Goal: Transaction & Acquisition: Purchase product/service

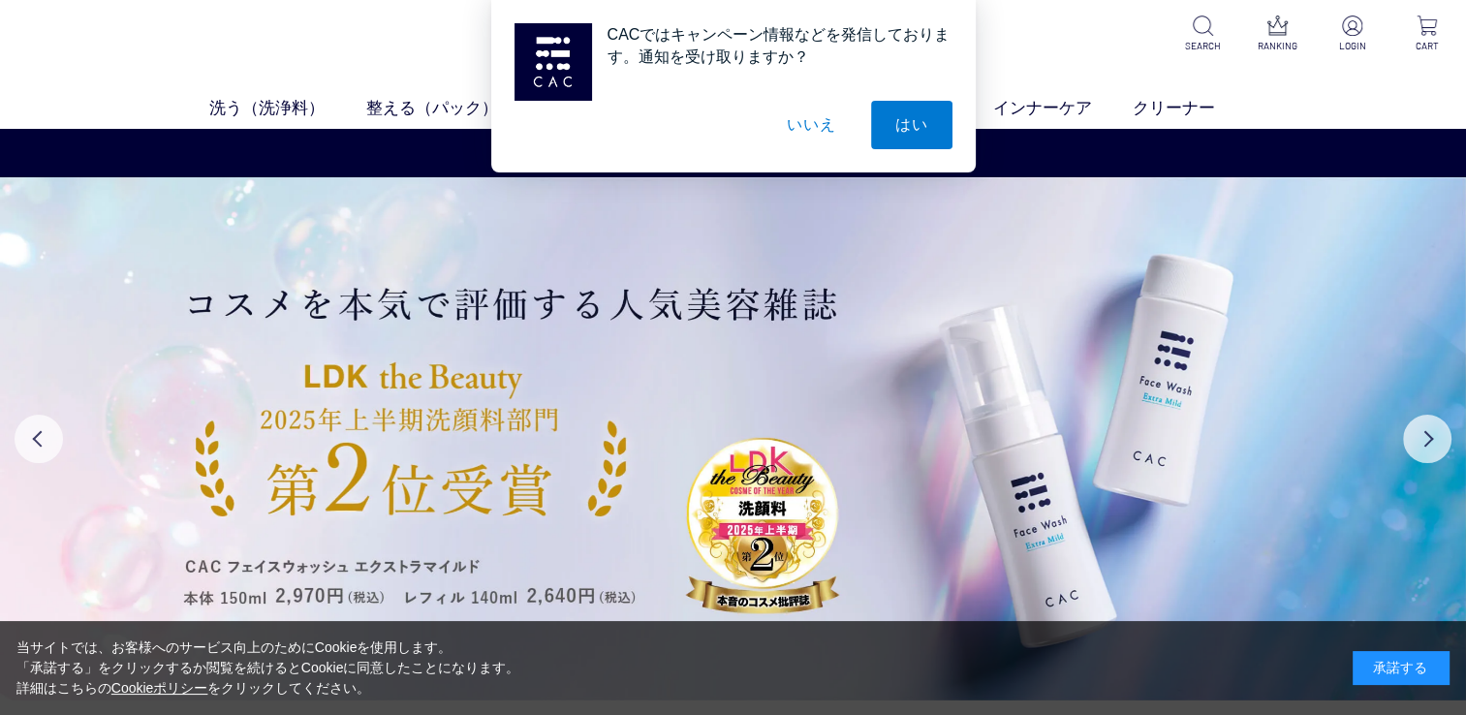
click at [1398, 680] on div "承諾する" at bounding box center [1401, 668] width 97 height 34
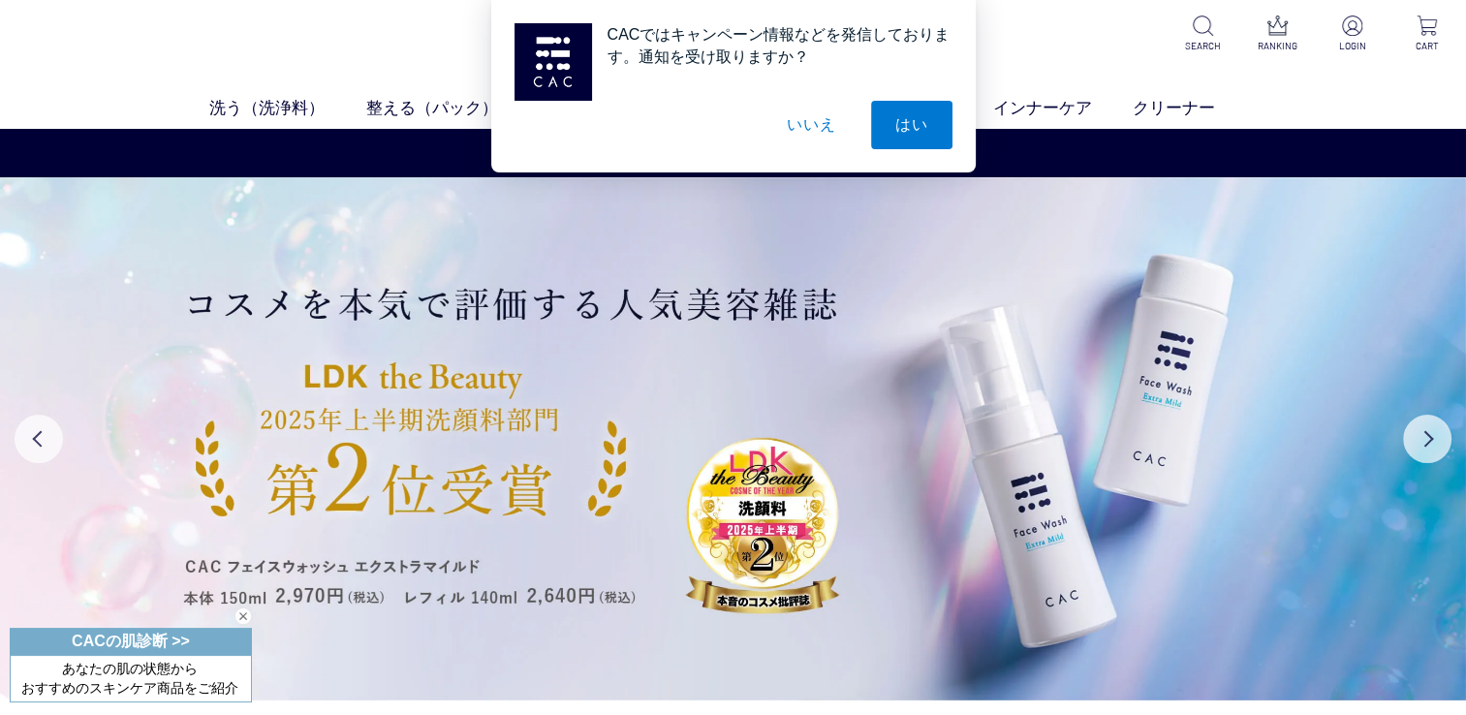
click at [817, 125] on button "いいえ" at bounding box center [811, 125] width 97 height 48
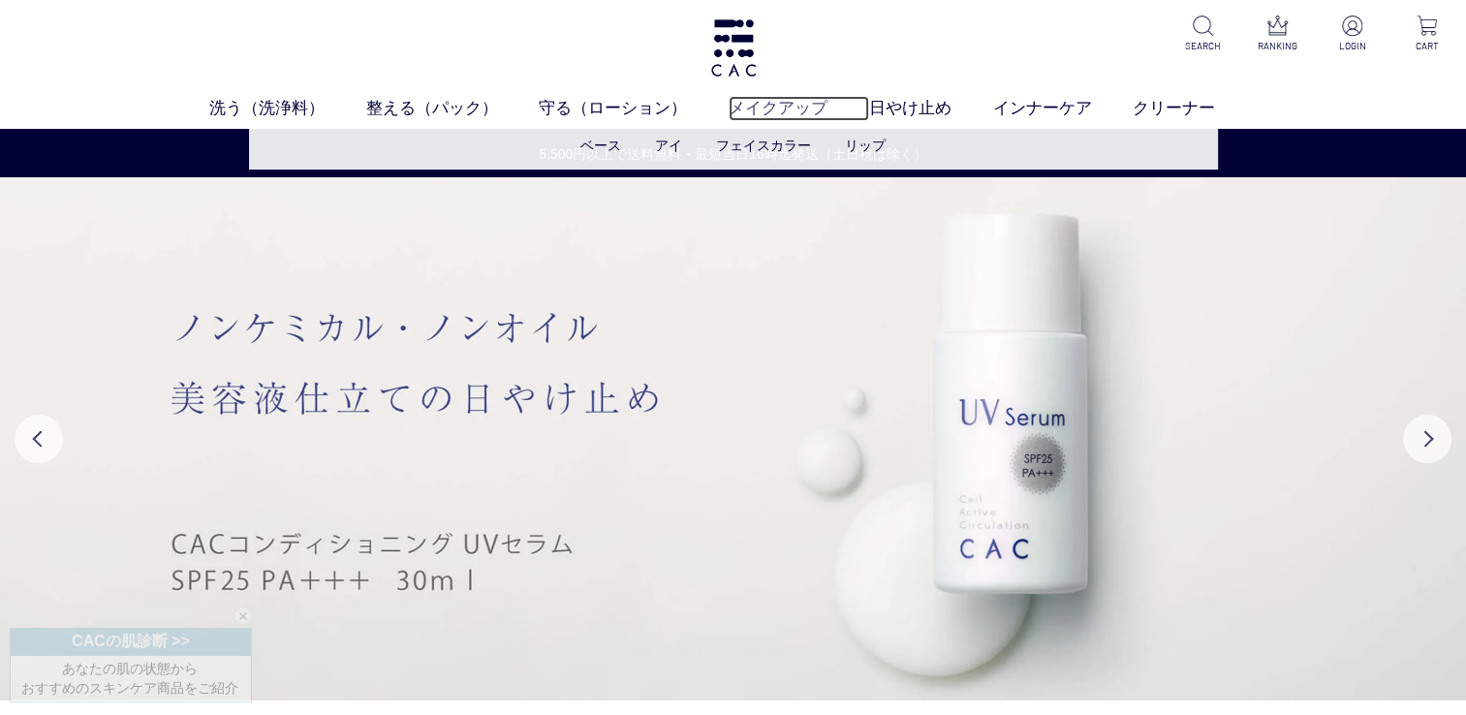
click at [806, 107] on link "メイクアップ" at bounding box center [799, 108] width 141 height 25
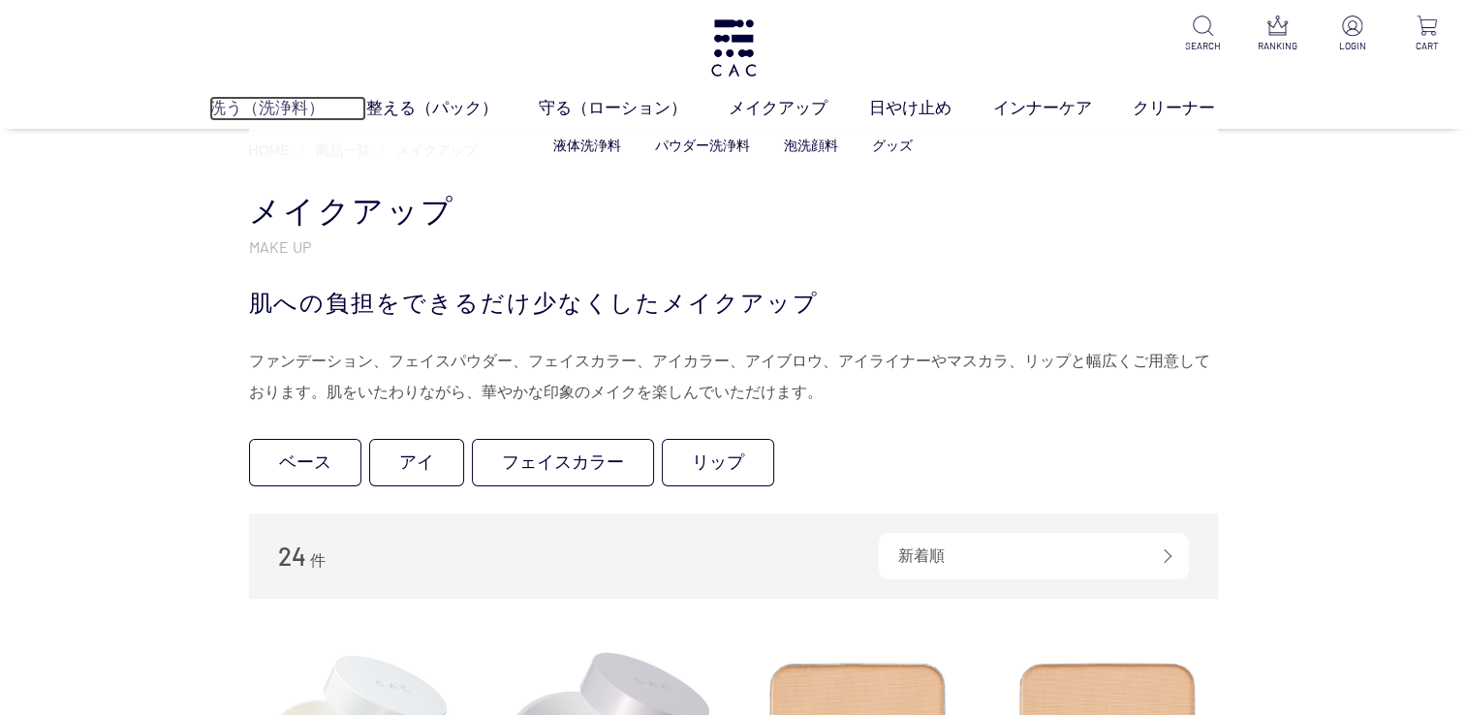
click at [267, 101] on link "洗う（洗浄料）" at bounding box center [287, 108] width 157 height 25
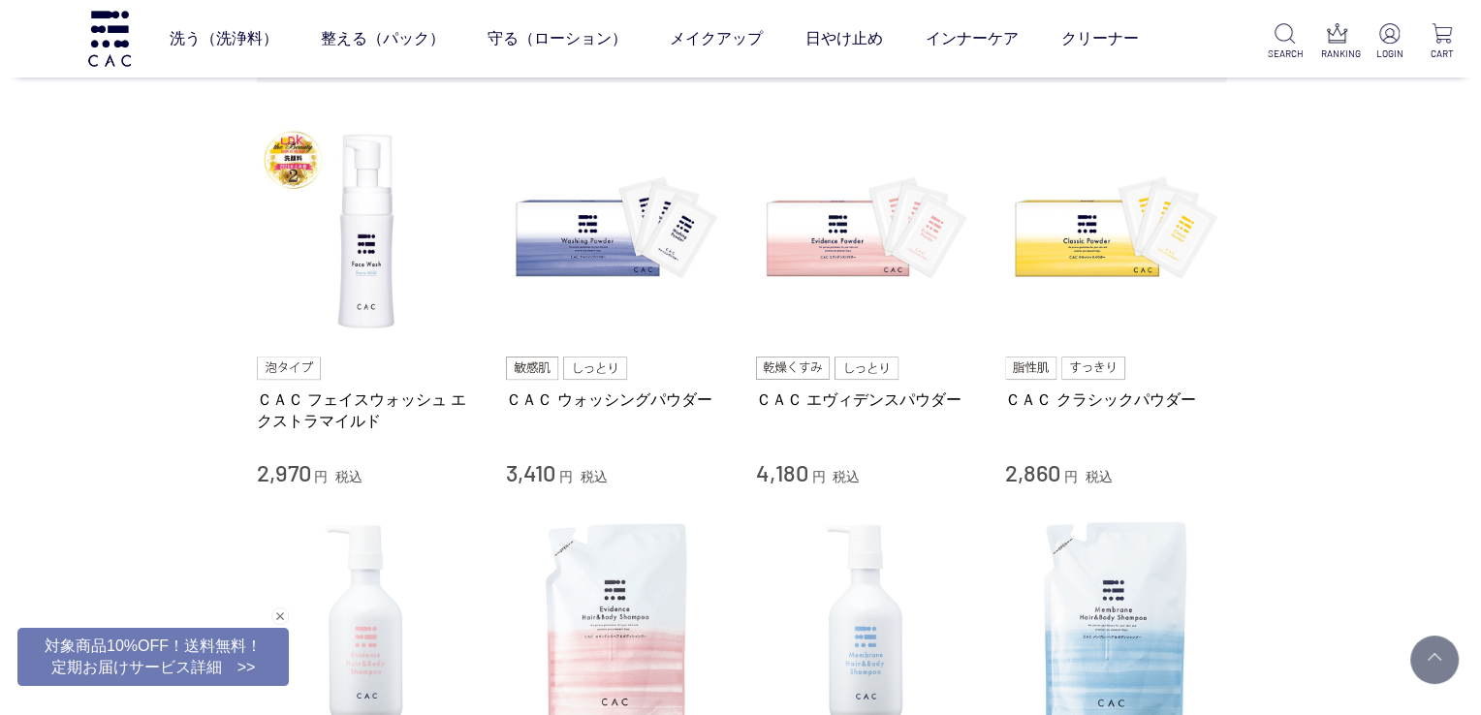
scroll to position [291, 0]
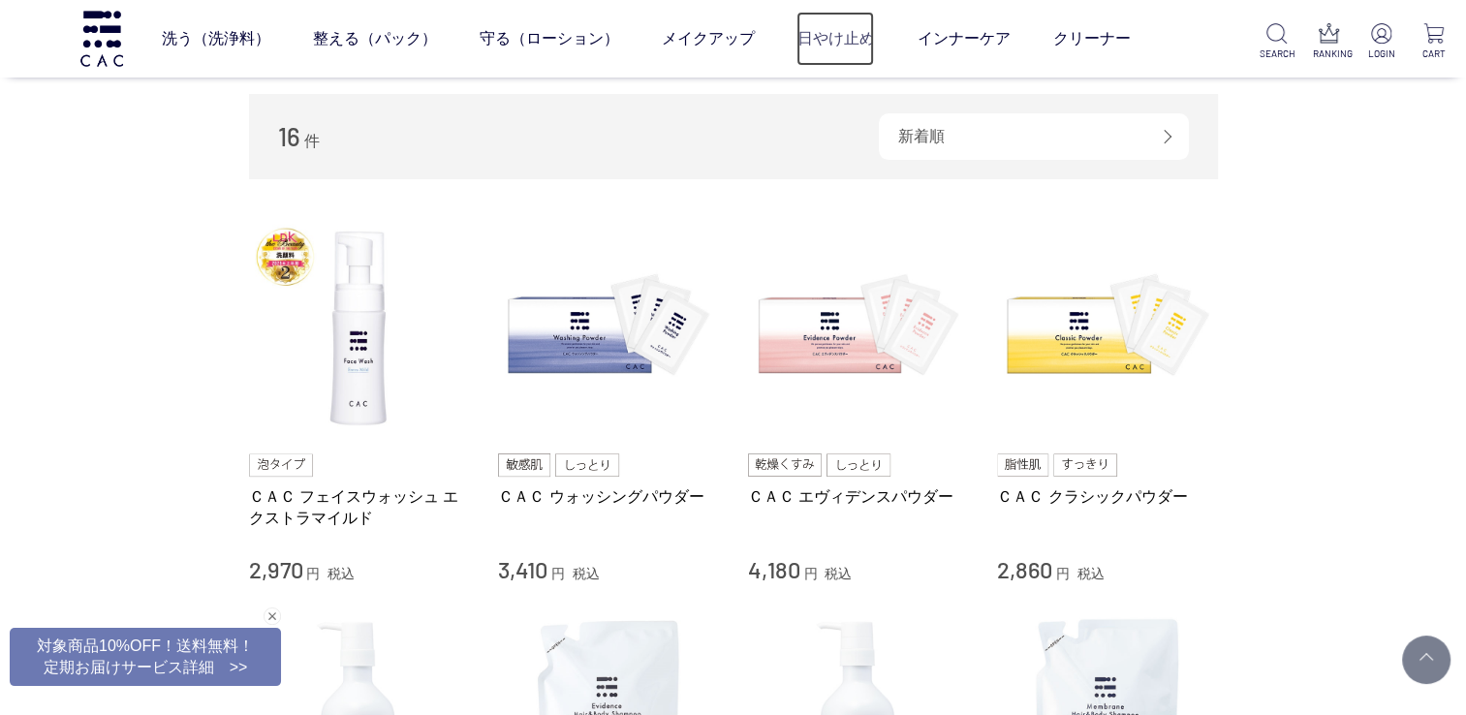
click at [858, 40] on link "日やけ止め" at bounding box center [836, 39] width 78 height 54
